Goal: Task Accomplishment & Management: Manage account settings

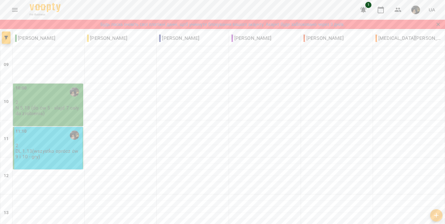
type input "**********"
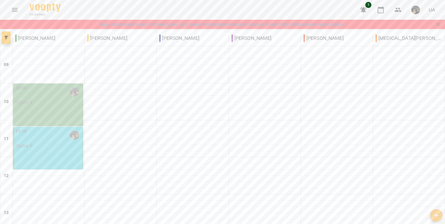
click at [51, 137] on div "11:10" at bounding box center [48, 135] width 66 height 14
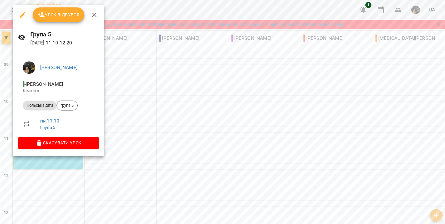
click at [55, 17] on span "Урок відбувся" at bounding box center [59, 14] width 42 height 7
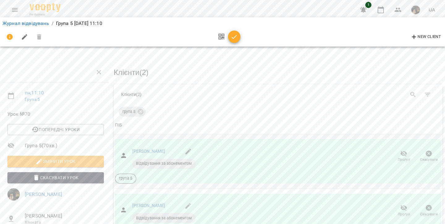
scroll to position [36, 0]
click at [405, 151] on icon "button" at bounding box center [403, 154] width 7 height 6
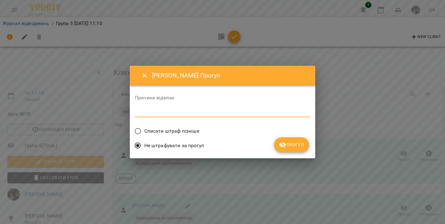
click at [173, 115] on textarea at bounding box center [222, 112] width 175 height 6
type textarea "*"
click at [299, 140] on button "Прогул" at bounding box center [291, 144] width 35 height 15
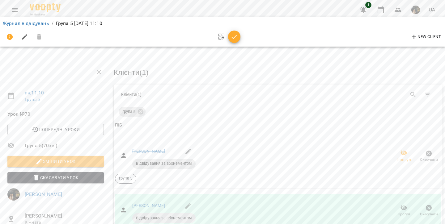
click at [57, 158] on span "Змінити урок" at bounding box center [55, 161] width 87 height 7
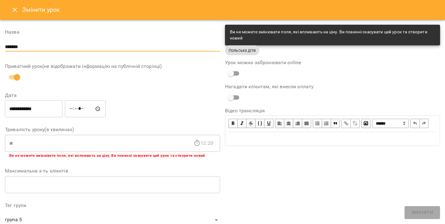
drag, startPoint x: 29, startPoint y: 45, endPoint x: 0, endPoint y: 45, distance: 29.4
click at [0, 45] on div "**********" at bounding box center [222, 215] width 445 height 391
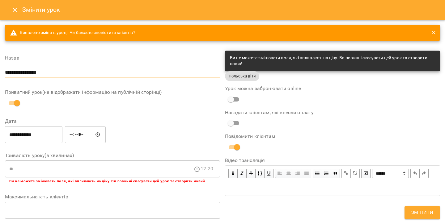
click at [26, 71] on input "**********" at bounding box center [112, 73] width 215 height 10
type input "**********"
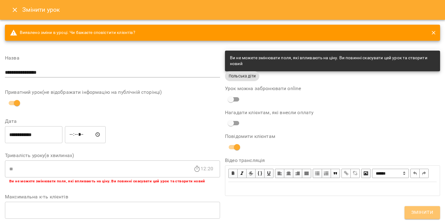
click at [416, 206] on button "Змінити" at bounding box center [422, 212] width 36 height 13
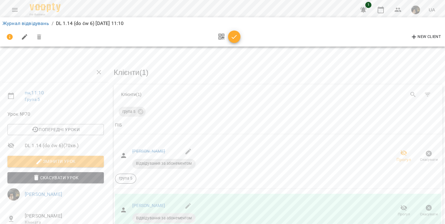
scroll to position [40, 0]
click at [233, 39] on icon "button" at bounding box center [233, 36] width 7 height 7
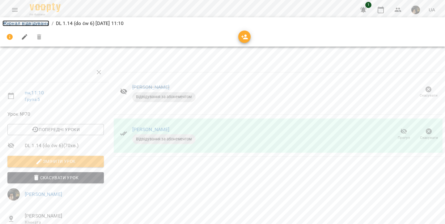
click at [44, 23] on link "Журнал відвідувань" at bounding box center [25, 23] width 47 height 6
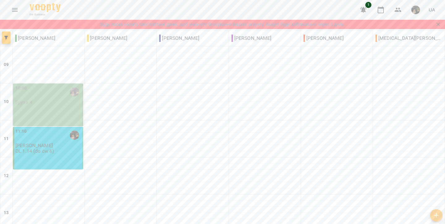
scroll to position [26, 0]
click at [65, 128] on div "11:10 [PERSON_NAME] DL 1.14 (do ćw 6)" at bounding box center [48, 141] width 66 height 26
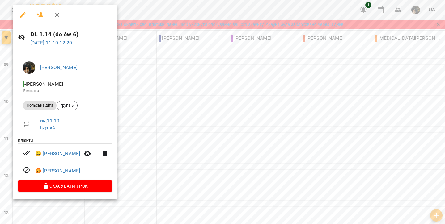
click at [56, 13] on icon "button" at bounding box center [57, 15] width 4 height 4
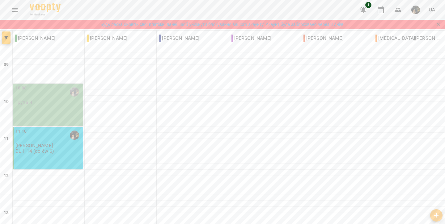
click at [47, 128] on div "11:10" at bounding box center [48, 135] width 66 height 15
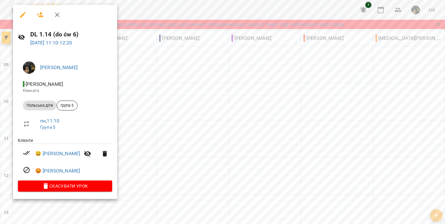
click at [57, 13] on icon "button" at bounding box center [56, 14] width 7 height 7
